Goal: Information Seeking & Learning: Learn about a topic

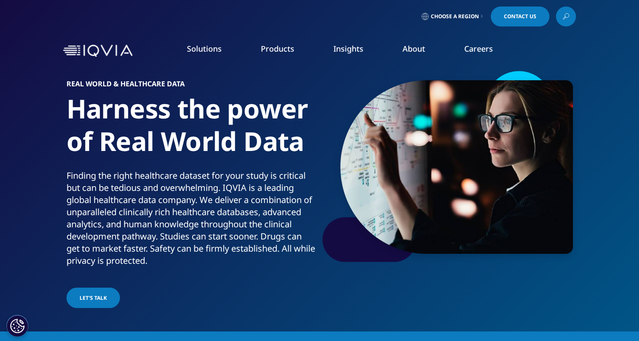
click at [45, 109] on link "Planning Suite" at bounding box center [91, 109] width 148 height 10
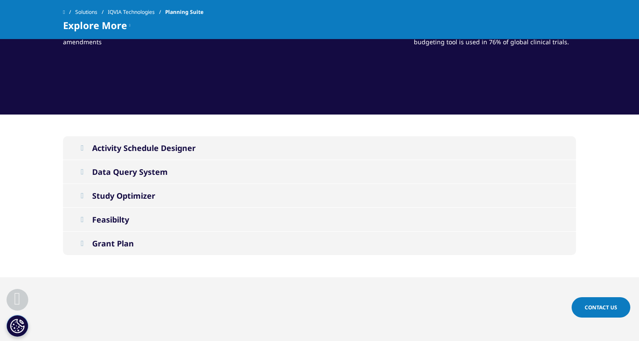
scroll to position [737, 0]
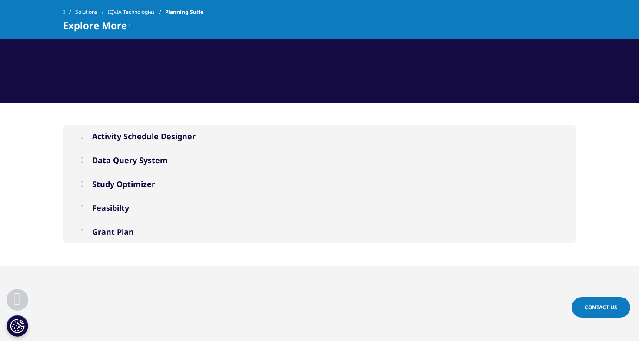
click at [94, 188] on button "Study Optimizer" at bounding box center [319, 183] width 513 height 23
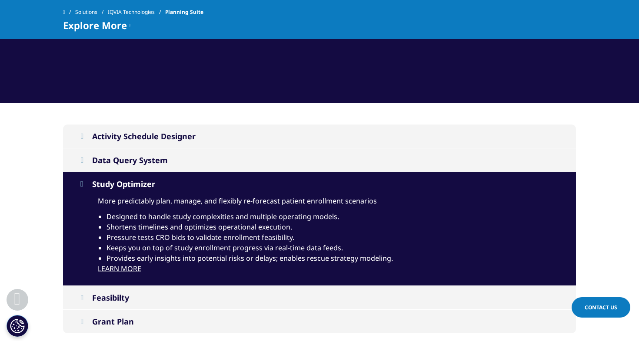
click at [94, 187] on button "Study Optimizer" at bounding box center [319, 183] width 513 height 23
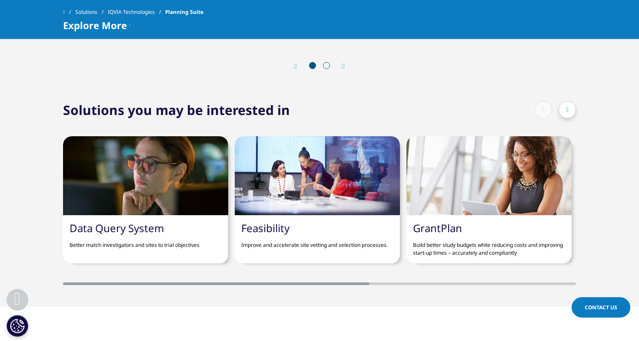
scroll to position [1403, 0]
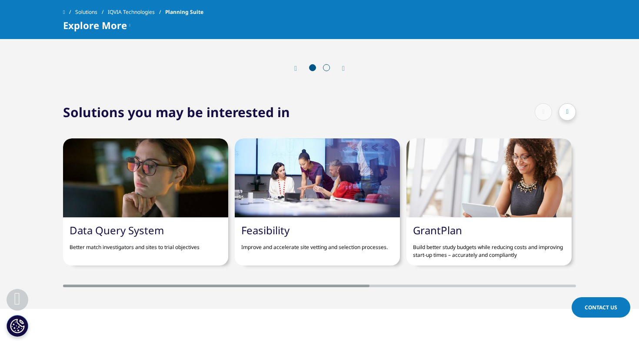
click at [366, 287] on div at bounding box center [216, 286] width 306 height 3
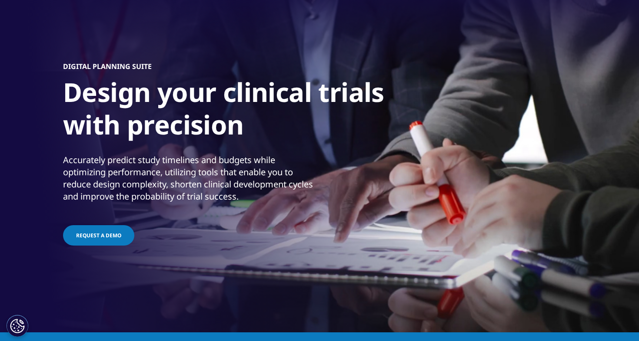
scroll to position [0, 0]
